Goal: Task Accomplishment & Management: Complete application form

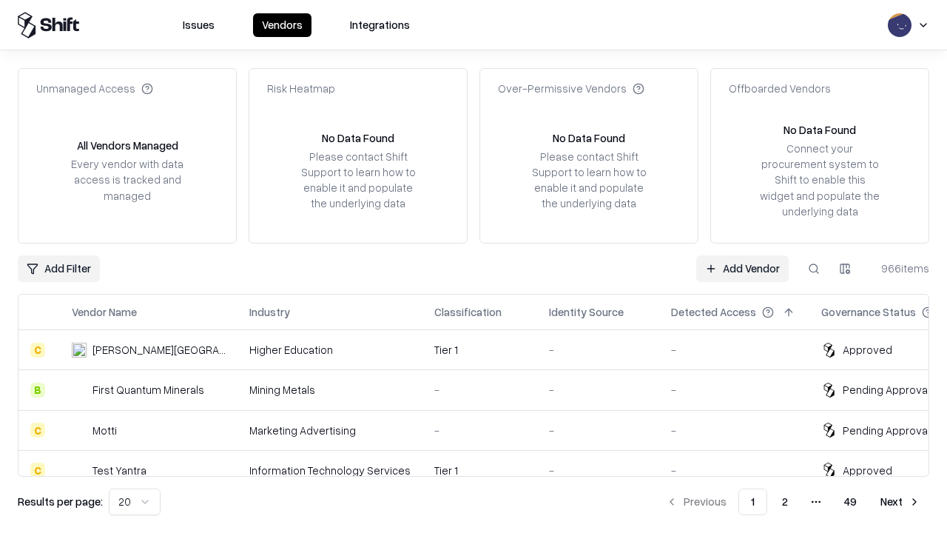
click at [742, 268] on link "Add Vendor" at bounding box center [742, 268] width 93 height 27
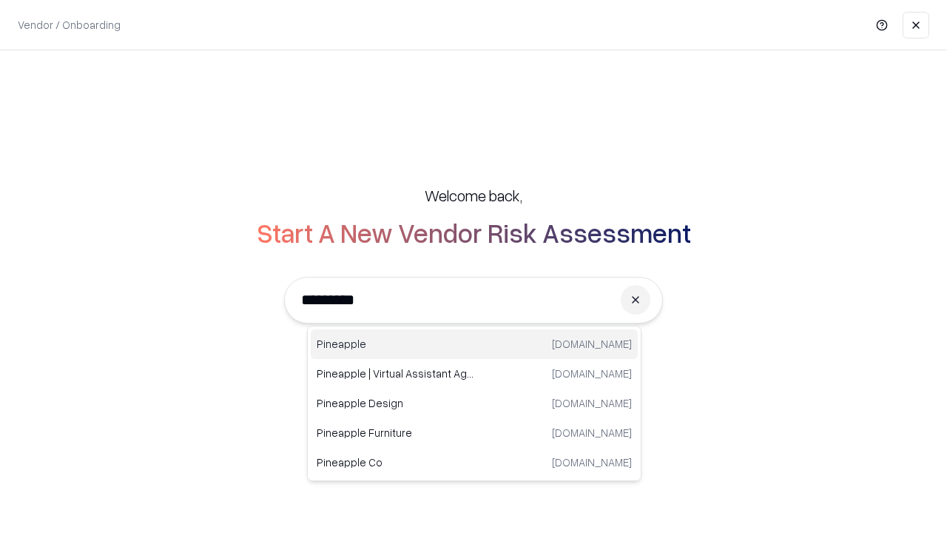
click at [474, 344] on div "Pineapple [DOMAIN_NAME]" at bounding box center [474, 344] width 327 height 30
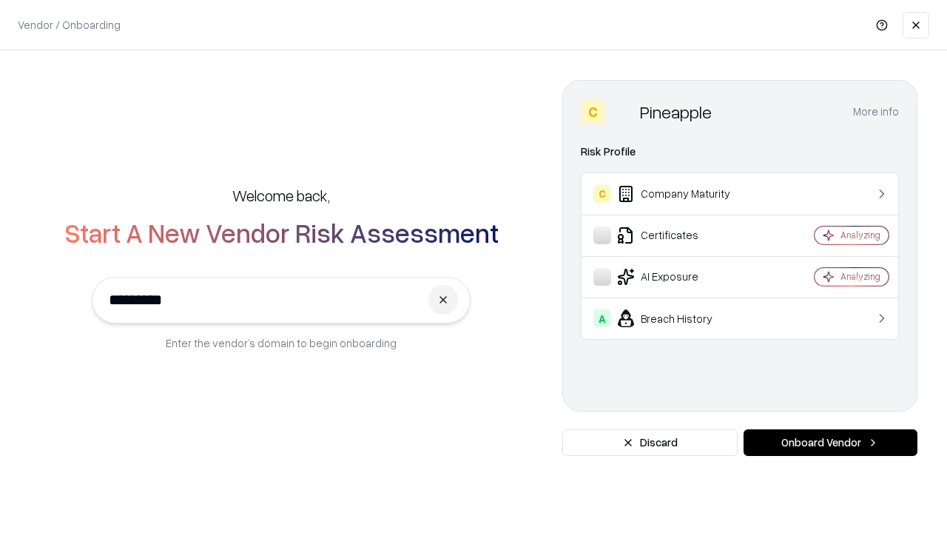
type input "*********"
click at [830, 443] on button "Onboard Vendor" at bounding box center [831, 442] width 174 height 27
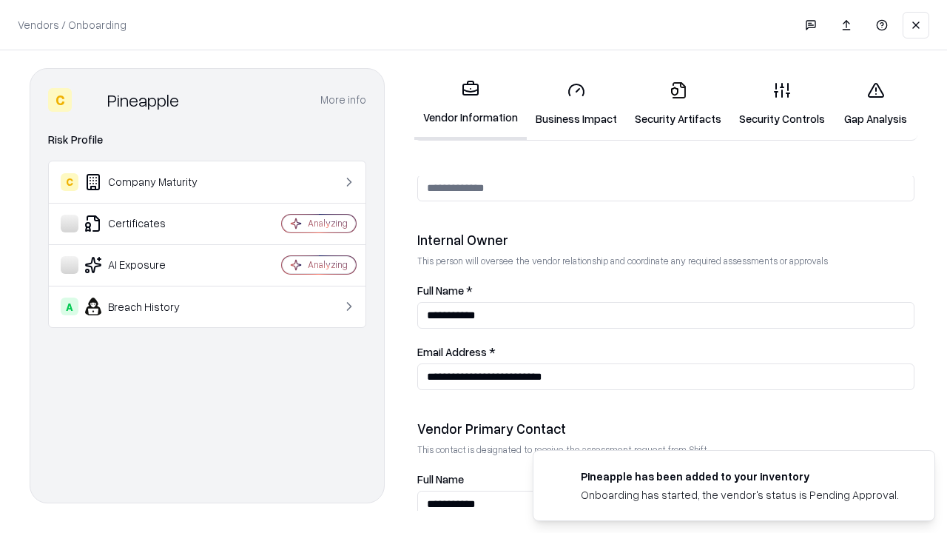
scroll to position [767, 0]
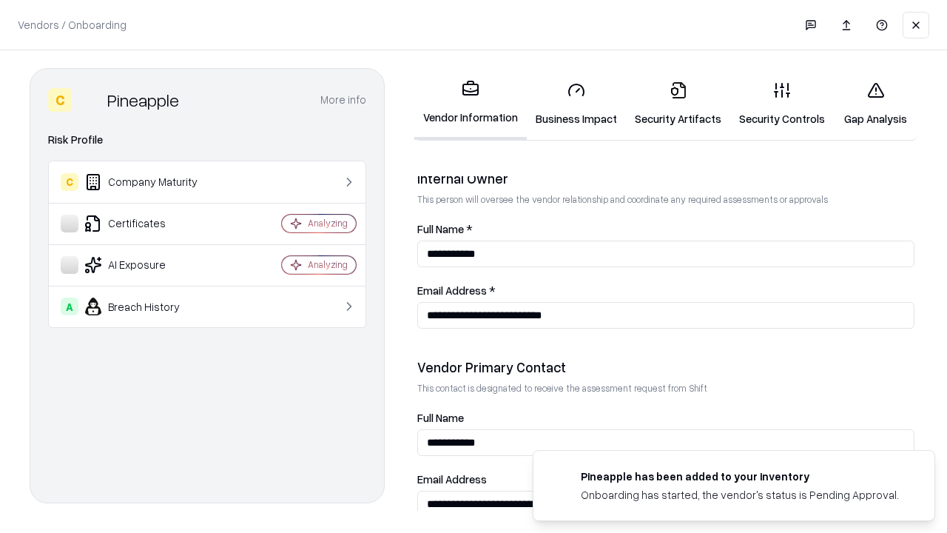
click at [576, 104] on link "Business Impact" at bounding box center [576, 104] width 99 height 69
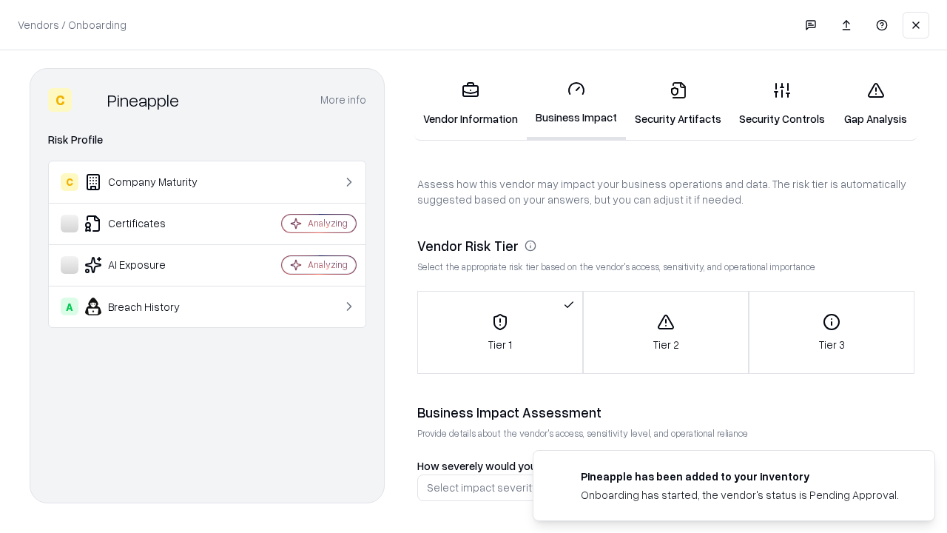
click at [678, 104] on link "Security Artifacts" at bounding box center [678, 104] width 104 height 69
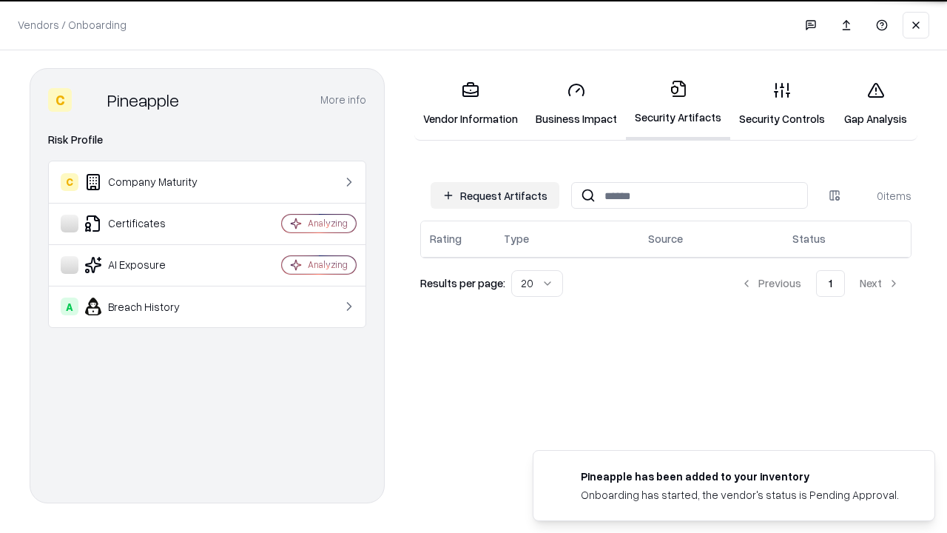
click at [495, 195] on button "Request Artifacts" at bounding box center [495, 195] width 129 height 27
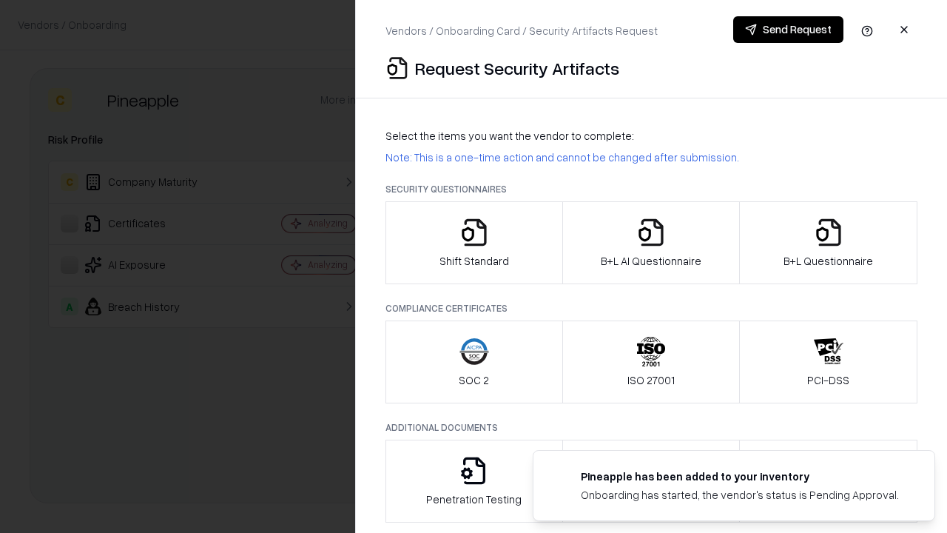
click at [474, 243] on icon "button" at bounding box center [475, 233] width 30 height 30
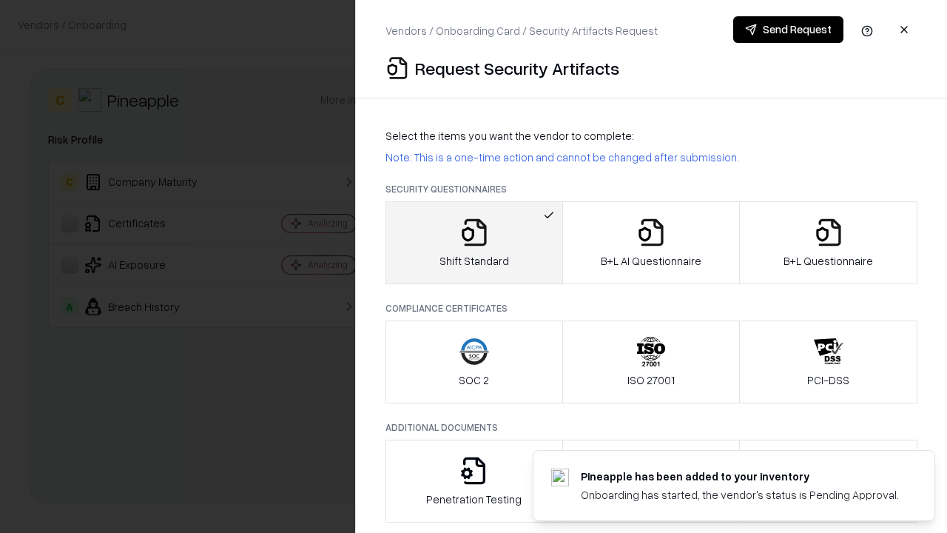
click at [788, 30] on button "Send Request" at bounding box center [788, 29] width 110 height 27
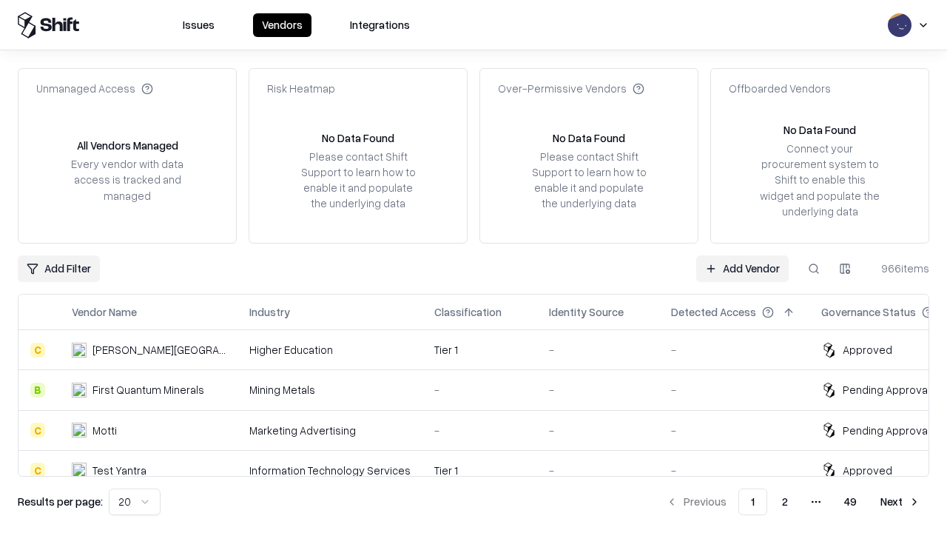
click at [814, 268] on button at bounding box center [814, 268] width 27 height 27
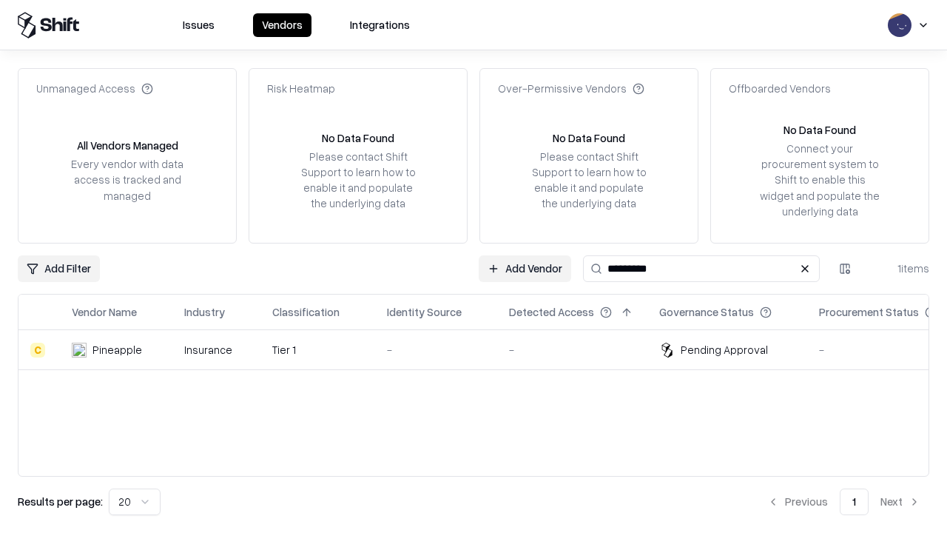
type input "*********"
click at [482, 349] on div "-" at bounding box center [436, 350] width 98 height 16
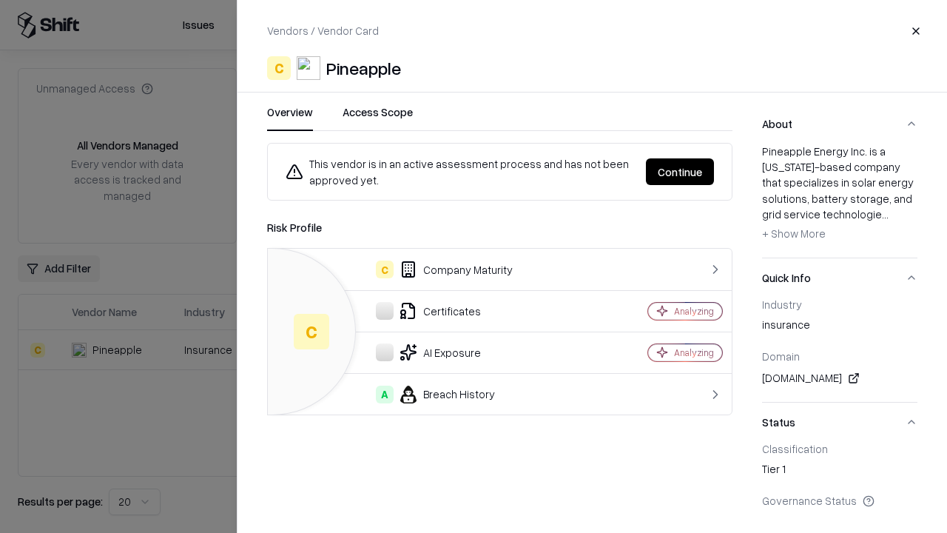
click at [680, 172] on button "Continue" at bounding box center [680, 171] width 68 height 27
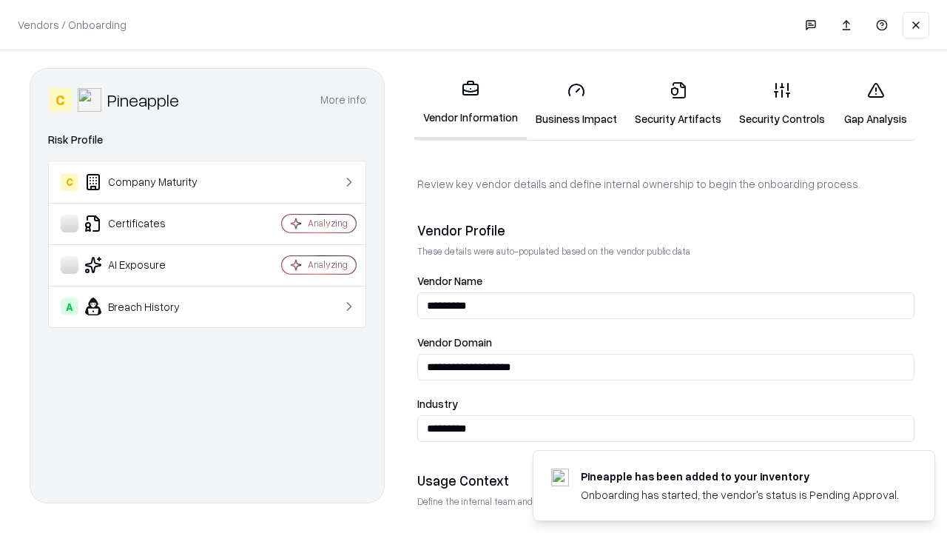
click at [678, 104] on link "Security Artifacts" at bounding box center [678, 104] width 104 height 69
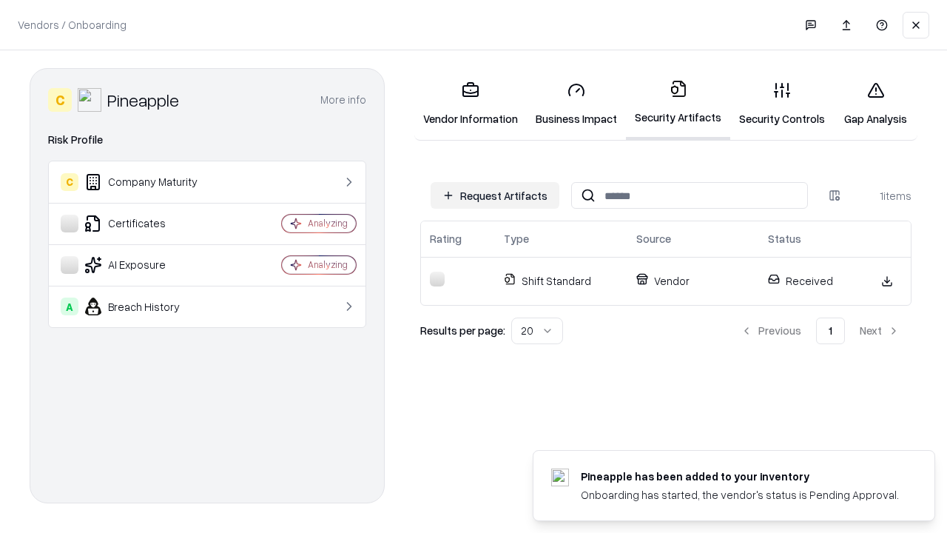
click at [875, 104] on link "Gap Analysis" at bounding box center [876, 104] width 84 height 69
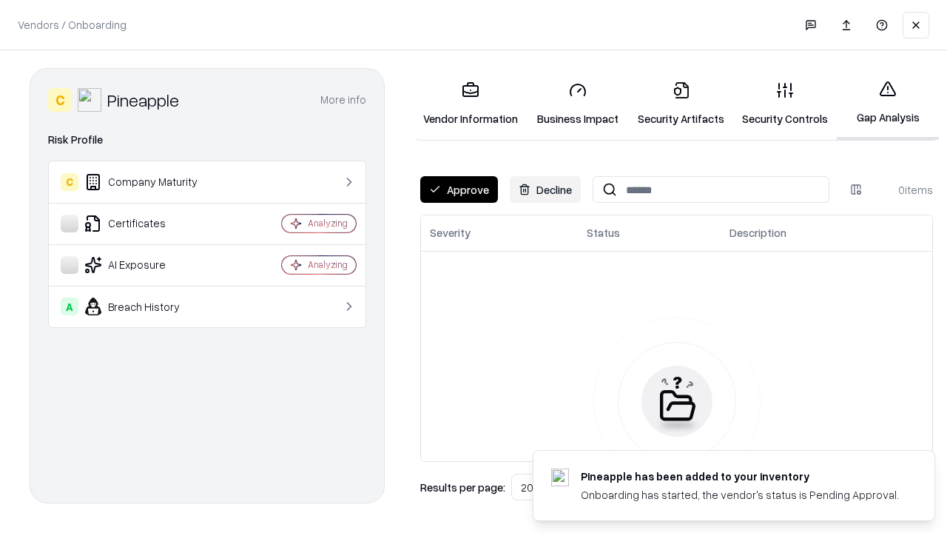
click at [459, 189] on button "Approve" at bounding box center [459, 189] width 78 height 27
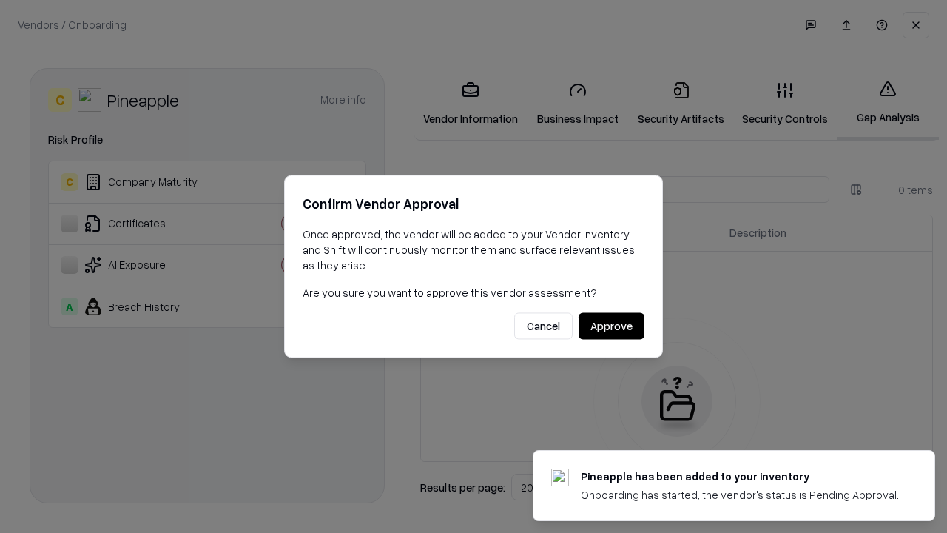
click at [611, 326] on button "Approve" at bounding box center [612, 326] width 66 height 27
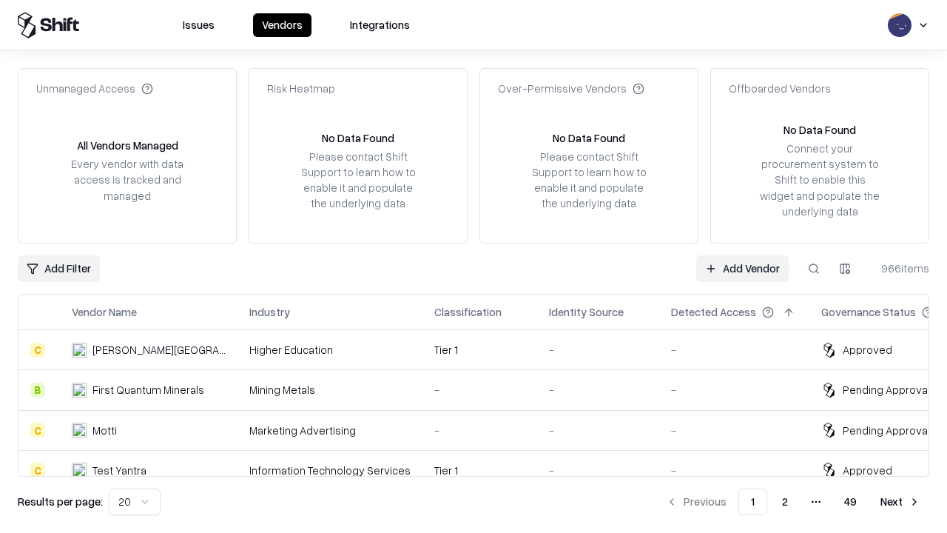
type input "*********"
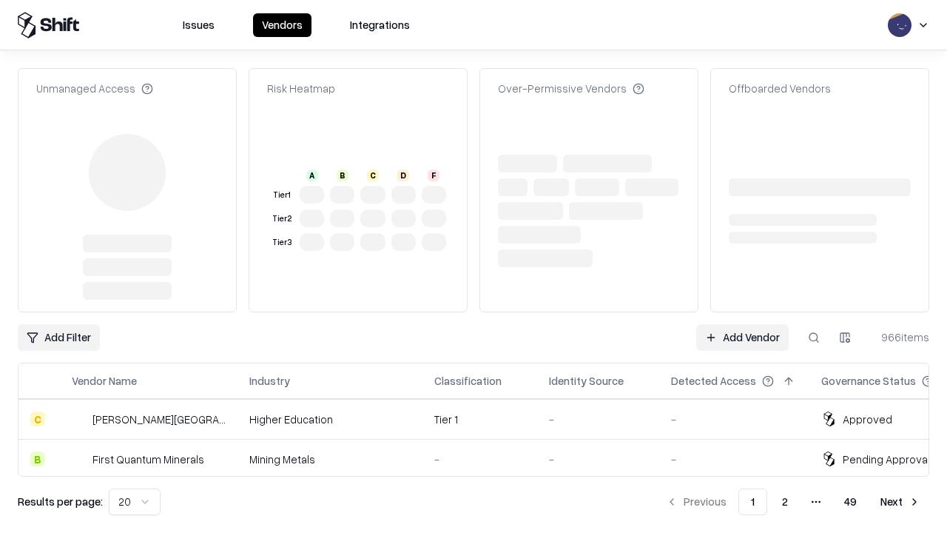
click at [742, 324] on link "Add Vendor" at bounding box center [742, 337] width 93 height 27
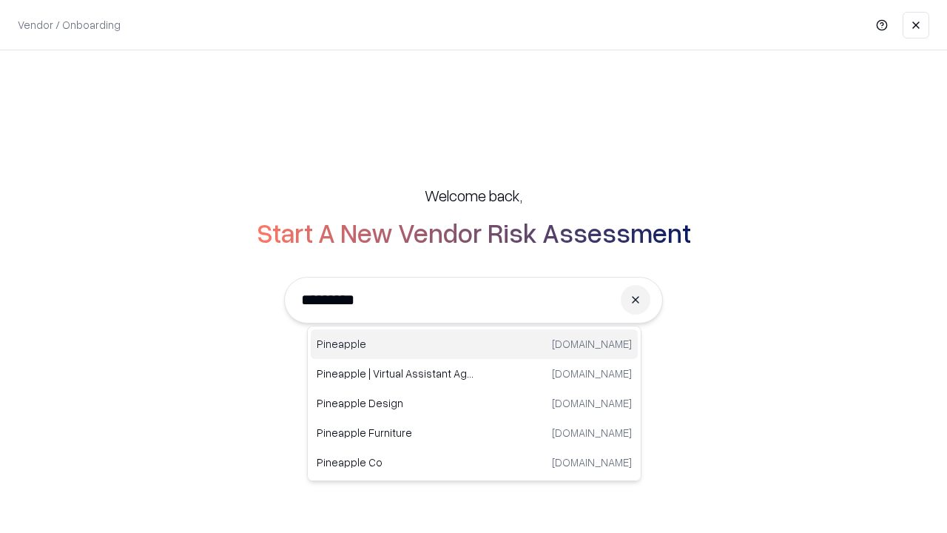
click at [474, 344] on div "Pineapple pineappleenergy.com" at bounding box center [474, 344] width 327 height 30
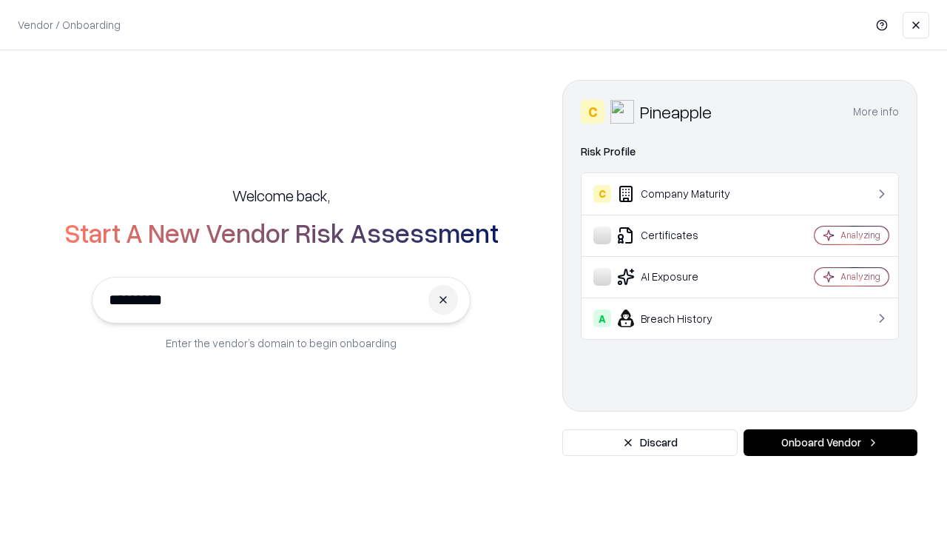
type input "*********"
click at [830, 443] on button "Onboard Vendor" at bounding box center [831, 442] width 174 height 27
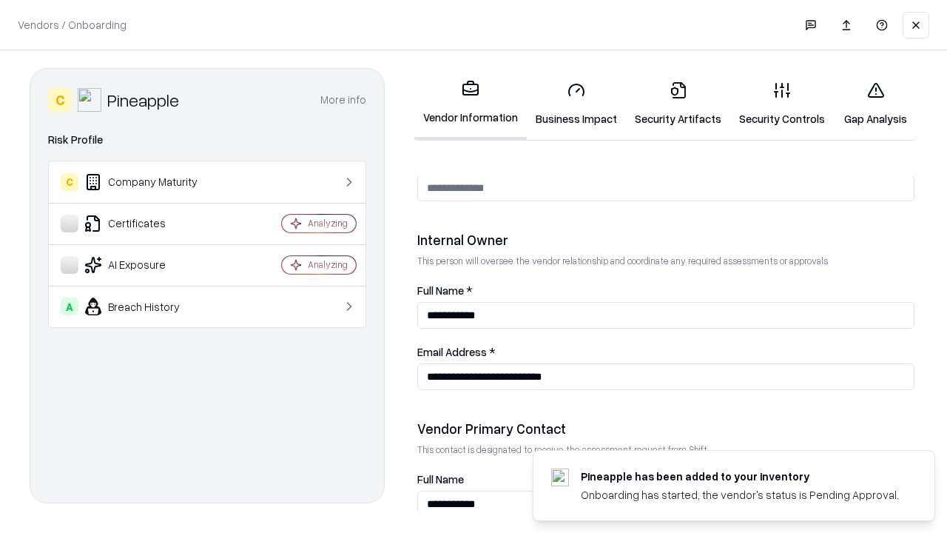
scroll to position [767, 0]
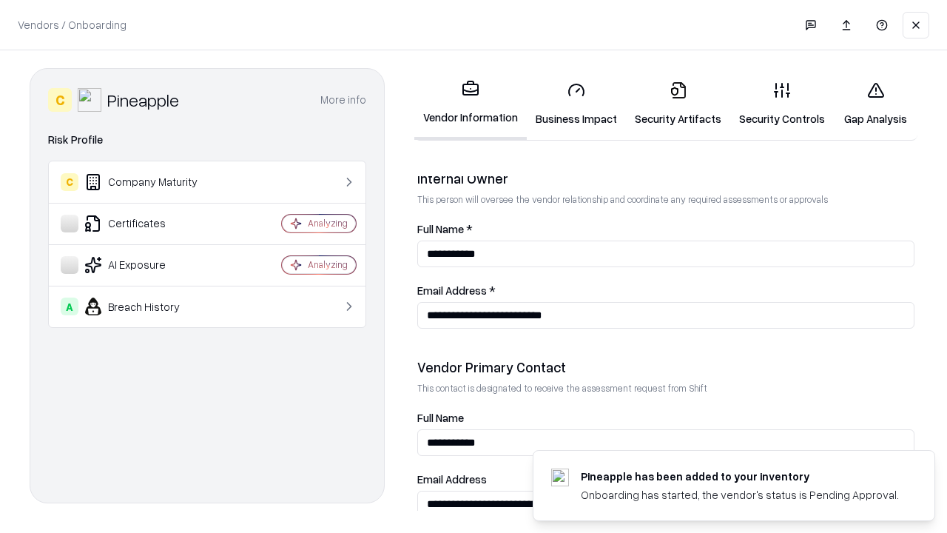
click at [875, 104] on link "Gap Analysis" at bounding box center [876, 104] width 84 height 69
